Goal: Information Seeking & Learning: Compare options

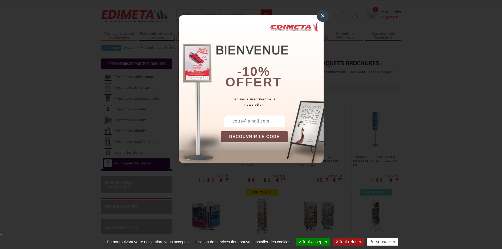
scroll to position [26, 0]
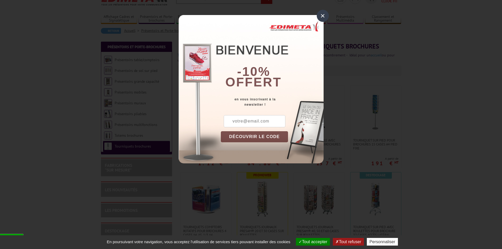
click at [321, 16] on div "×" at bounding box center [323, 16] width 12 height 12
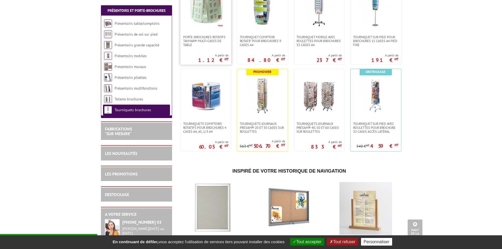
scroll to position [103, 0]
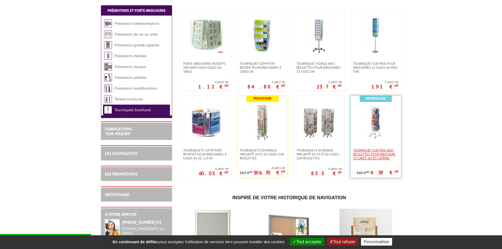
click at [377, 152] on span "Tourniquet sur pied avec roulettes pour brochure 32 cases accès latéral" at bounding box center [375, 154] width 45 height 12
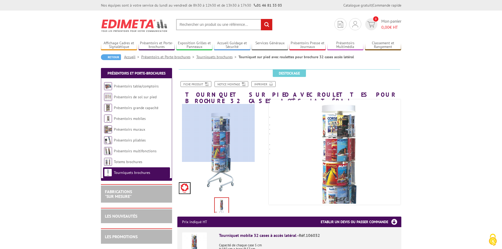
click at [218, 133] on div at bounding box center [218, 133] width 73 height 58
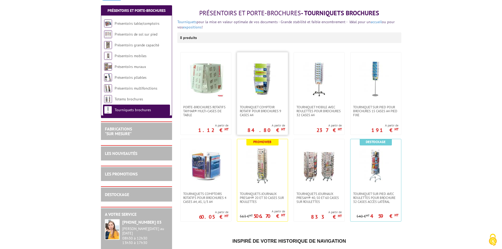
scroll to position [105, 0]
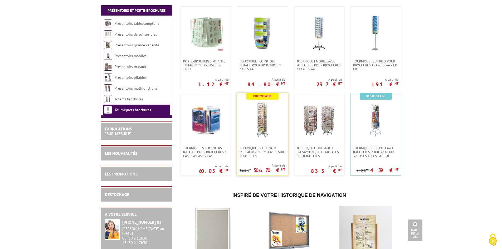
click at [262, 125] on img at bounding box center [262, 119] width 37 height 37
